Goal: Task Accomplishment & Management: Use online tool/utility

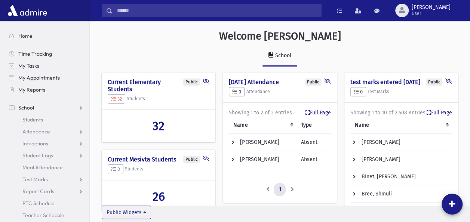
scroll to position [362, 380]
click at [38, 130] on span "Attendance" at bounding box center [36, 131] width 28 height 7
click at [38, 141] on span "Entry" at bounding box center [34, 143] width 13 height 7
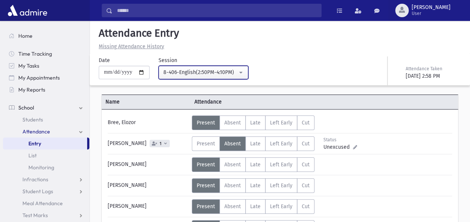
click at [245, 72] on button "8-406-English(2:50PM-4:10PM)" at bounding box center [203, 72] width 90 height 13
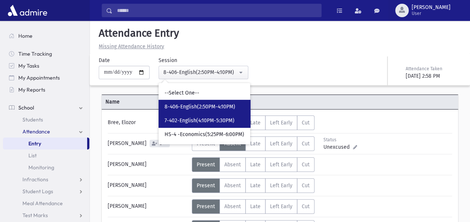
click at [198, 119] on span "7-402-English(4:10PM-5:30PM)" at bounding box center [199, 120] width 70 height 7
select select "****"
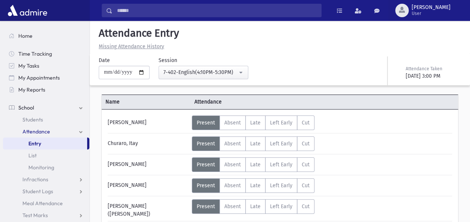
click at [135, 182] on div "[PERSON_NAME]" at bounding box center [148, 185] width 88 height 15
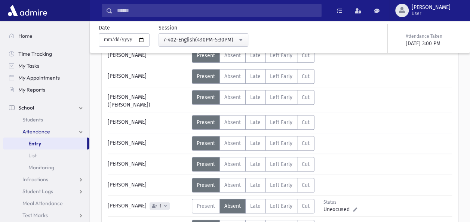
scroll to position [120, 0]
